Goal: Transaction & Acquisition: Purchase product/service

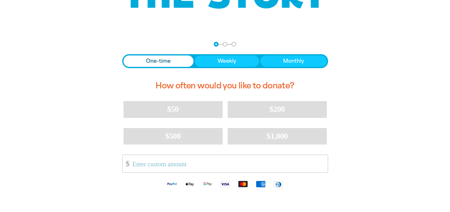
scroll to position [123, 0]
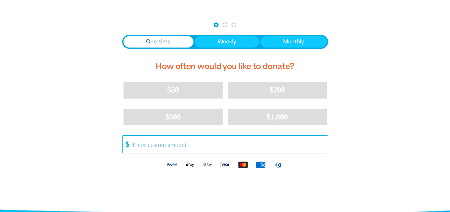
click at [246, 146] on input "Other Amount" at bounding box center [228, 144] width 200 height 17
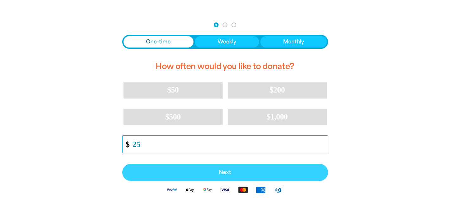
type input "25"
click at [261, 171] on span "Next" at bounding box center [225, 172] width 192 height 5
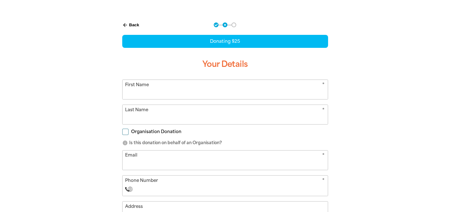
click at [299, 87] on input "First Name" at bounding box center [225, 89] width 205 height 19
type input "[PERSON_NAME]"
type input "[PERSON_NAME][EMAIL_ADDRESS][DOMAIN_NAME]"
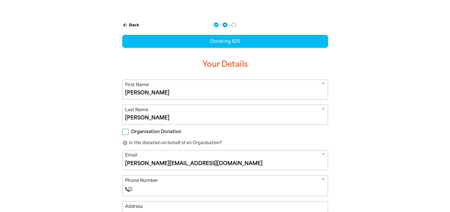
click at [368, 112] on div "arrow_back Back Step 1 Step 2 Step 3 Donating $25 Your Details * First Name [PE…" at bounding box center [225, 162] width 380 height 295
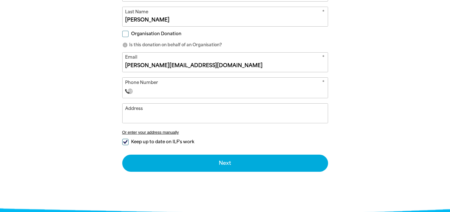
scroll to position [223, 0]
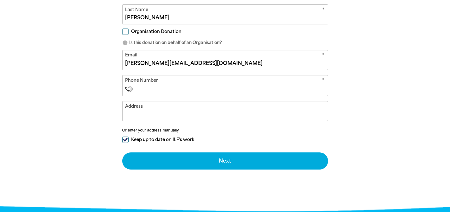
click at [258, 92] on input "Phone Number" at bounding box center [231, 89] width 187 height 8
type input "[PHONE_NUMBER]"
click at [125, 140] on input "Keep up to date on ILF's work" at bounding box center [125, 140] width 6 height 6
checkbox input "false"
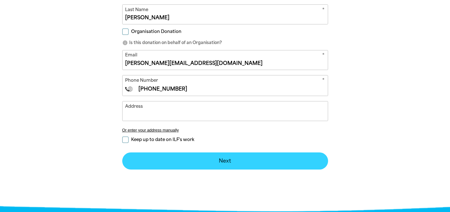
click at [193, 162] on button "Next chevron_right" at bounding box center [225, 160] width 206 height 17
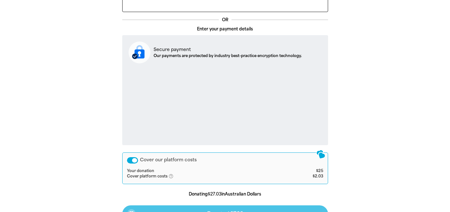
scroll to position [214, 0]
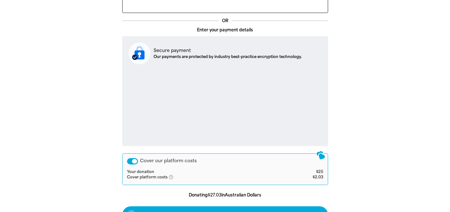
click at [382, 168] on div "arrow_back Back Step 1 Step 2 Step 3 Your Payment Details Express Checkout OR E…" at bounding box center [225, 93] width 380 height 339
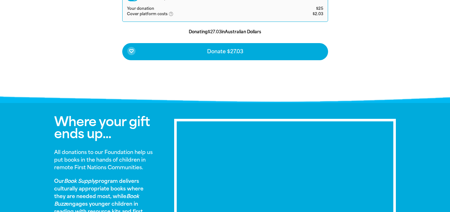
scroll to position [394, 0]
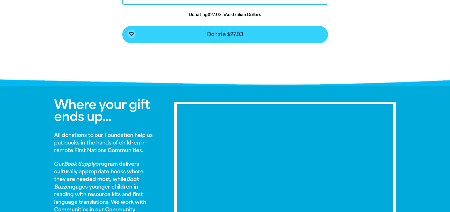
click at [254, 33] on button "favorite_border Donate $27.03" at bounding box center [225, 34] width 206 height 17
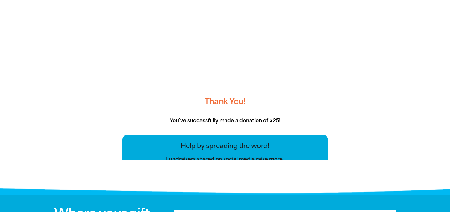
scroll to position [131, 0]
